Goal: Navigation & Orientation: Find specific page/section

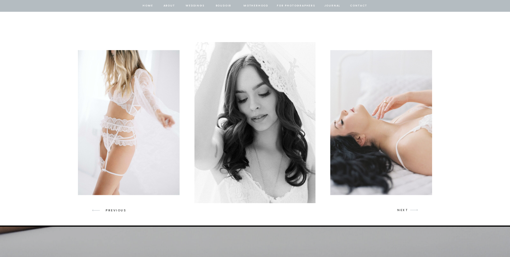
scroll to position [839, 0]
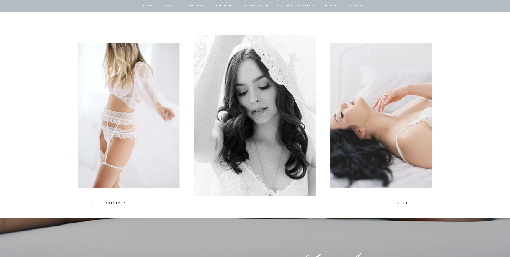
click at [403, 202] on p "NEXT" at bounding box center [402, 203] width 11 height 5
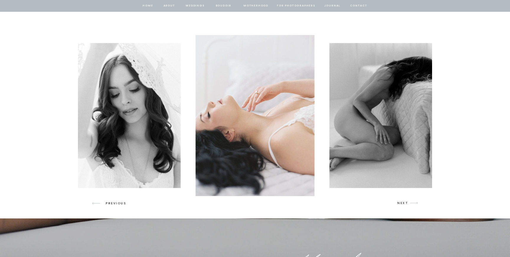
click at [403, 202] on p "NEXT" at bounding box center [402, 203] width 11 height 5
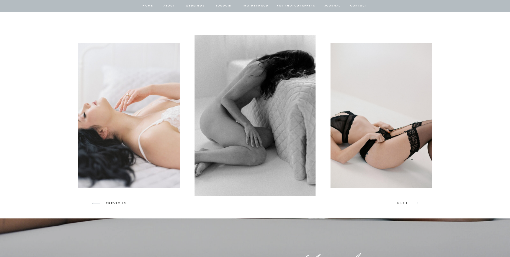
click at [403, 202] on p "NEXT" at bounding box center [402, 203] width 11 height 5
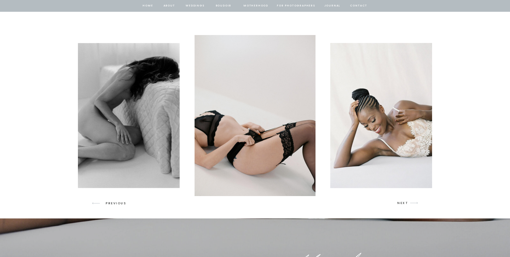
click at [403, 202] on p "NEXT" at bounding box center [402, 203] width 11 height 5
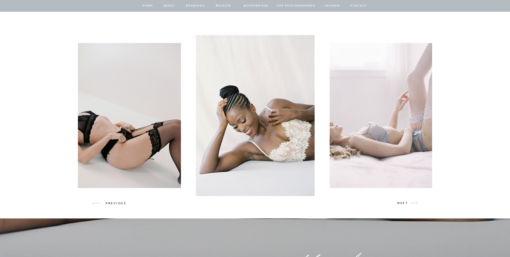
click at [403, 202] on p "NEXT" at bounding box center [402, 203] width 11 height 5
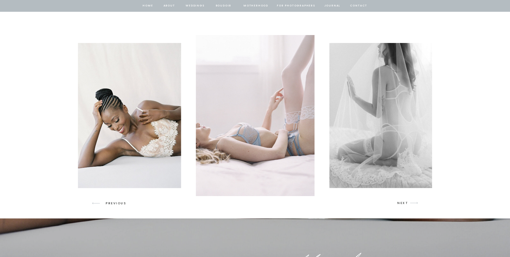
click at [403, 202] on p "NEXT" at bounding box center [402, 203] width 11 height 5
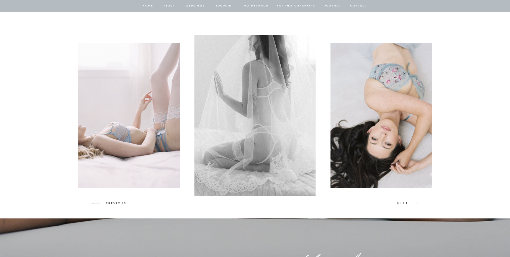
click at [403, 202] on p "NEXT" at bounding box center [402, 203] width 11 height 5
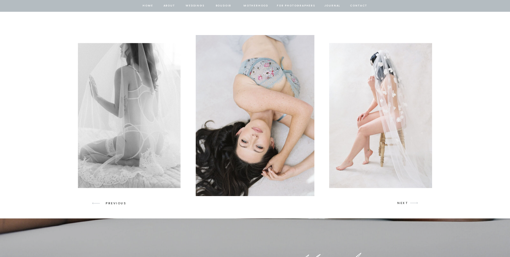
click at [403, 202] on p "NEXT" at bounding box center [402, 203] width 11 height 5
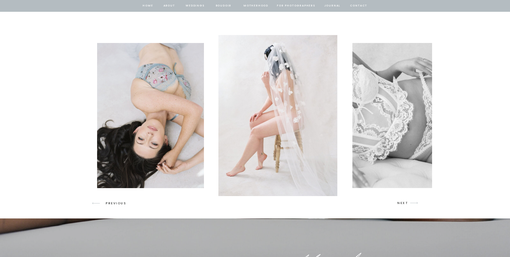
click at [403, 202] on p "NEXT" at bounding box center [402, 203] width 11 height 5
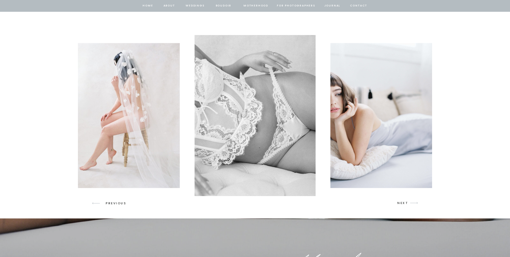
click at [403, 202] on p "NEXT" at bounding box center [402, 203] width 11 height 5
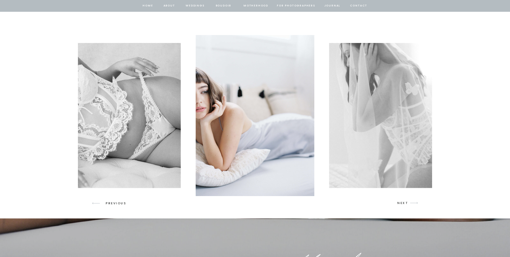
click at [403, 202] on p "NEXT" at bounding box center [402, 203] width 11 height 5
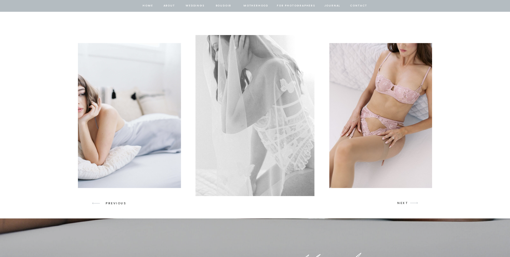
click at [403, 202] on p "NEXT" at bounding box center [402, 203] width 11 height 5
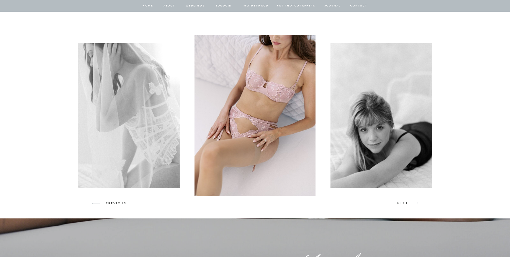
click at [403, 202] on p "NEXT" at bounding box center [402, 203] width 11 height 5
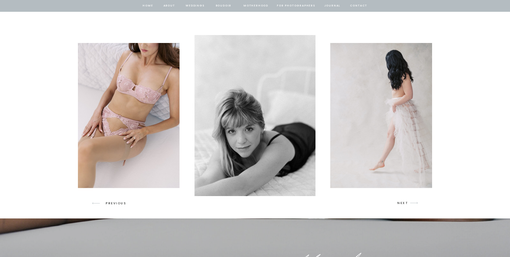
click at [403, 202] on p "NEXT" at bounding box center [402, 203] width 11 height 5
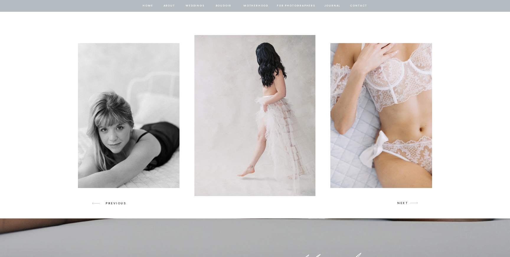
click at [403, 202] on p "NEXT" at bounding box center [402, 203] width 11 height 5
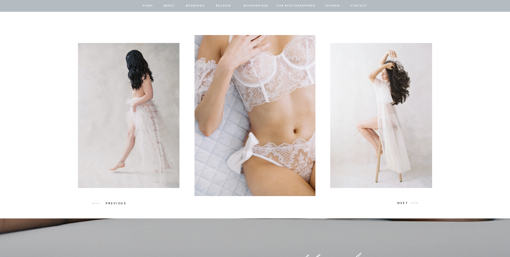
click at [403, 202] on p "NEXT" at bounding box center [402, 203] width 11 height 5
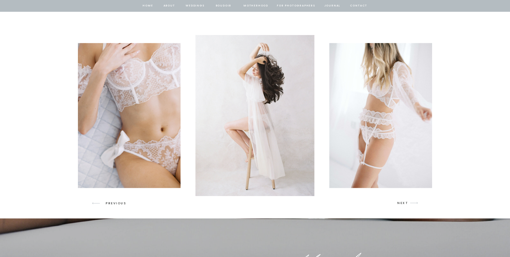
click at [403, 202] on p "NEXT" at bounding box center [402, 203] width 11 height 5
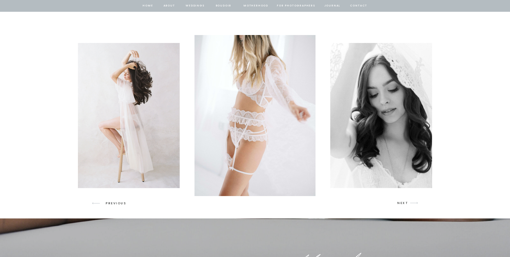
click at [403, 202] on p "NEXT" at bounding box center [402, 203] width 11 height 5
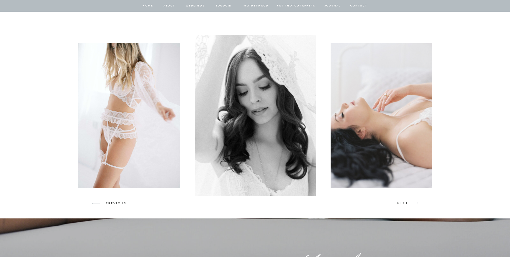
click at [403, 202] on p "NEXT" at bounding box center [402, 203] width 11 height 5
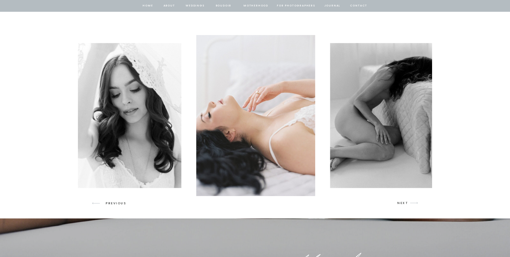
click at [403, 202] on p "NEXT" at bounding box center [402, 203] width 11 height 5
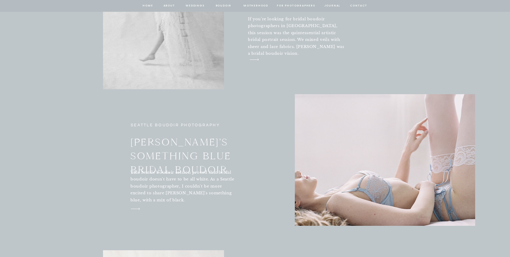
scroll to position [2075, 0]
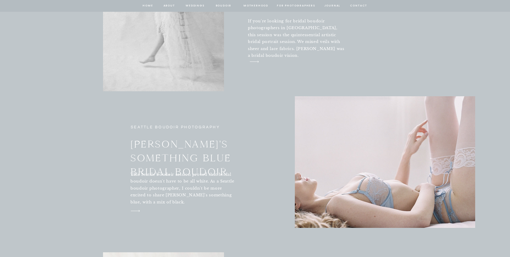
click at [224, 159] on h3 "[PERSON_NAME]'s Something Blue Bridal Boudoir" at bounding box center [201, 153] width 142 height 30
